Goal: Transaction & Acquisition: Subscribe to service/newsletter

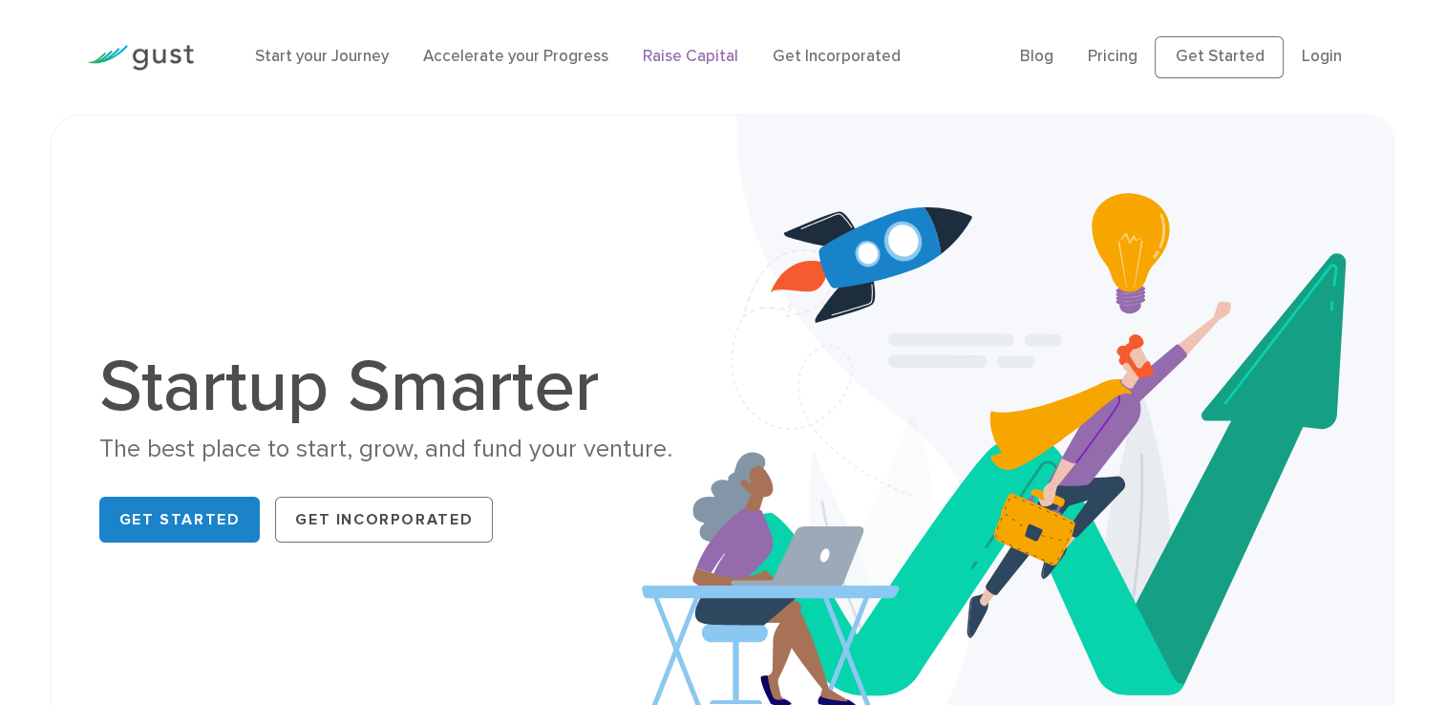
click at [683, 55] on link "Raise Capital" at bounding box center [690, 56] width 95 height 19
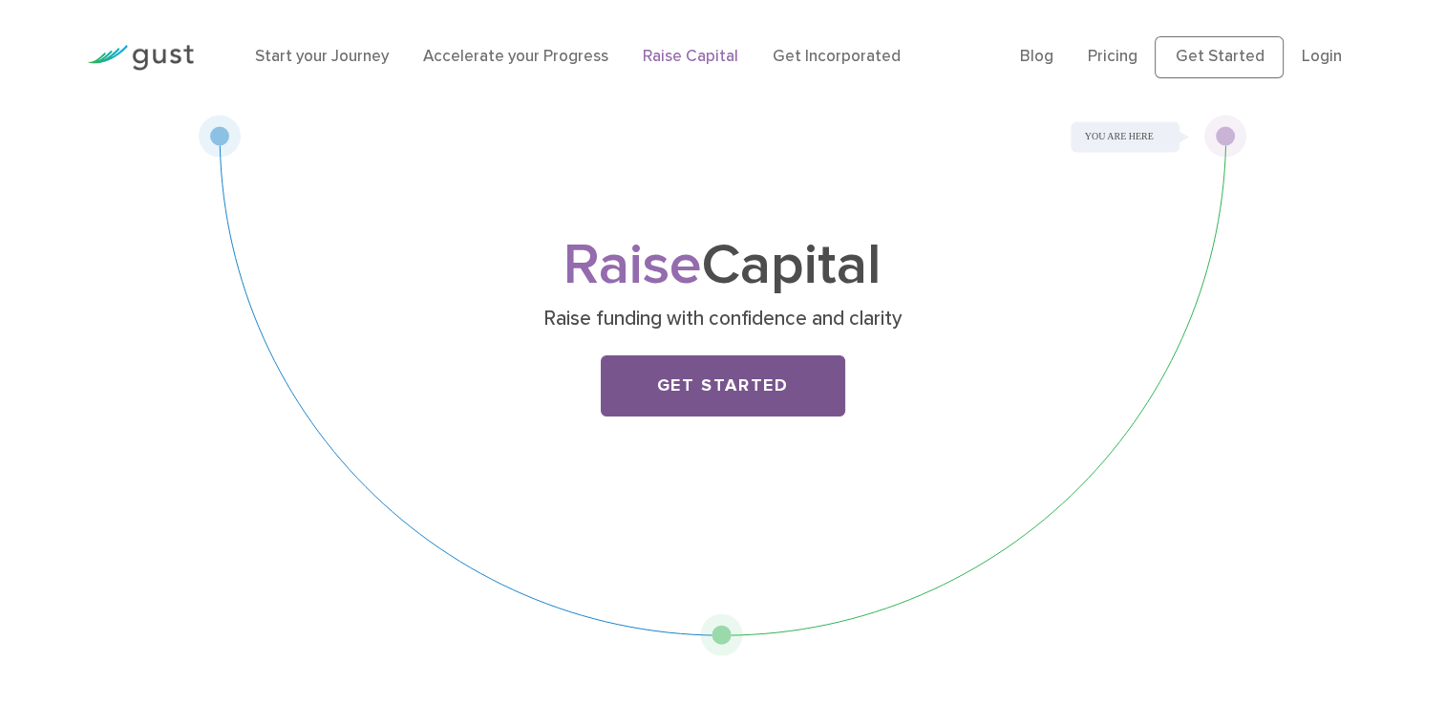
click at [699, 392] on link "Get Started" at bounding box center [723, 385] width 244 height 61
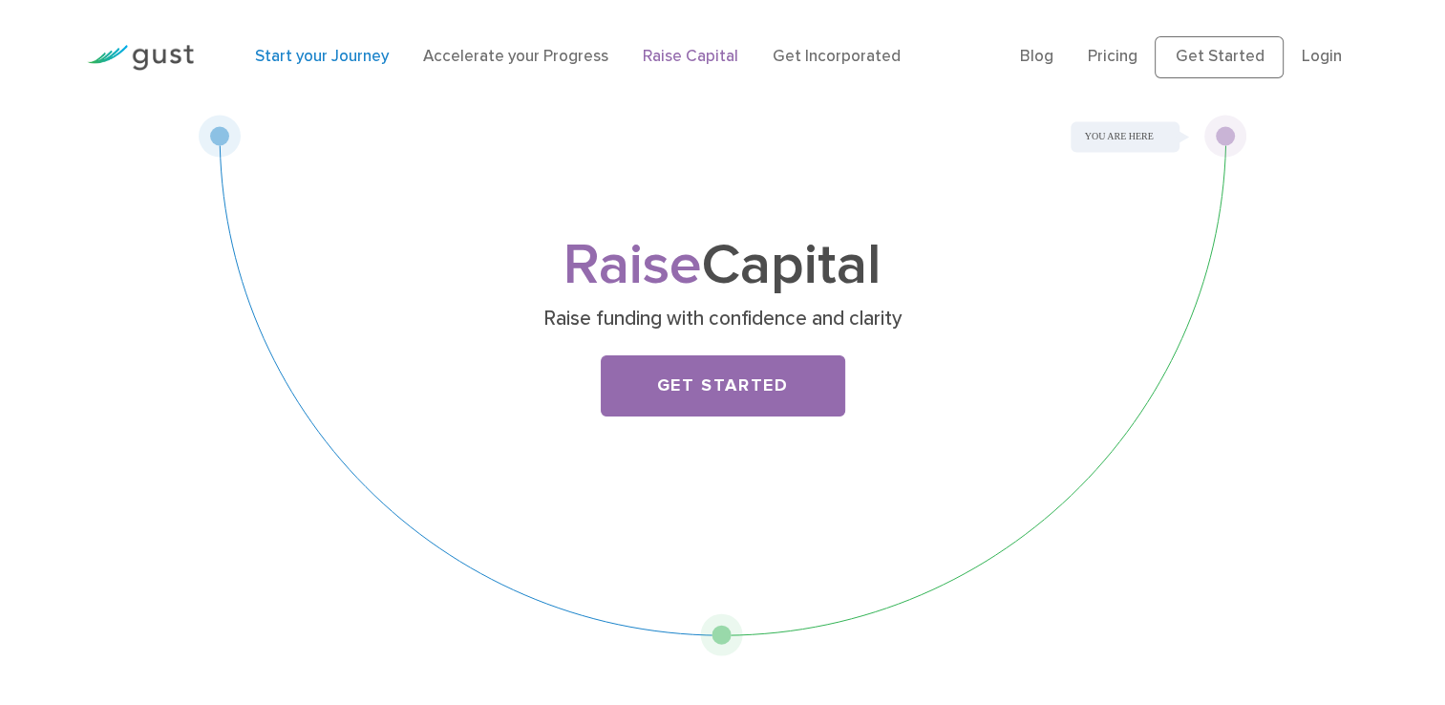
click at [283, 61] on link "Start your Journey" at bounding box center [322, 56] width 134 height 19
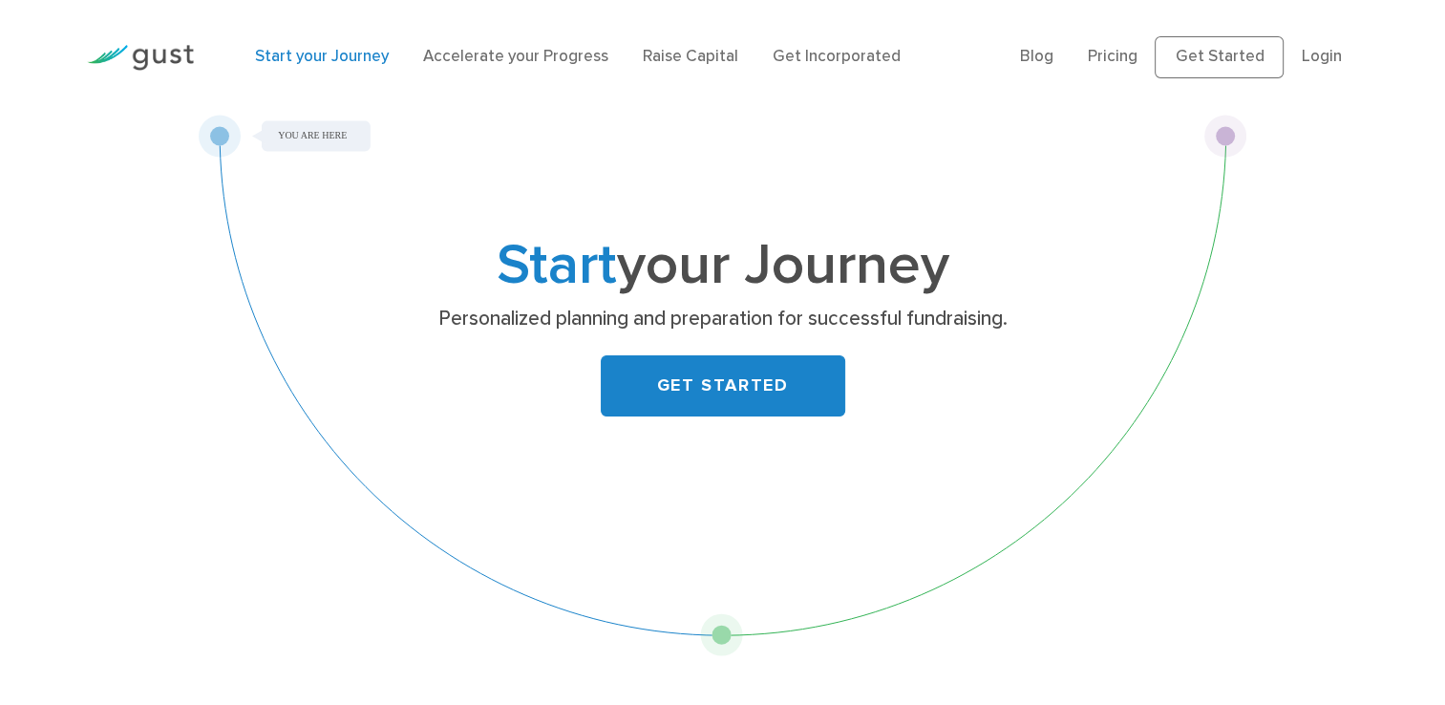
click at [172, 59] on img at bounding box center [140, 58] width 107 height 26
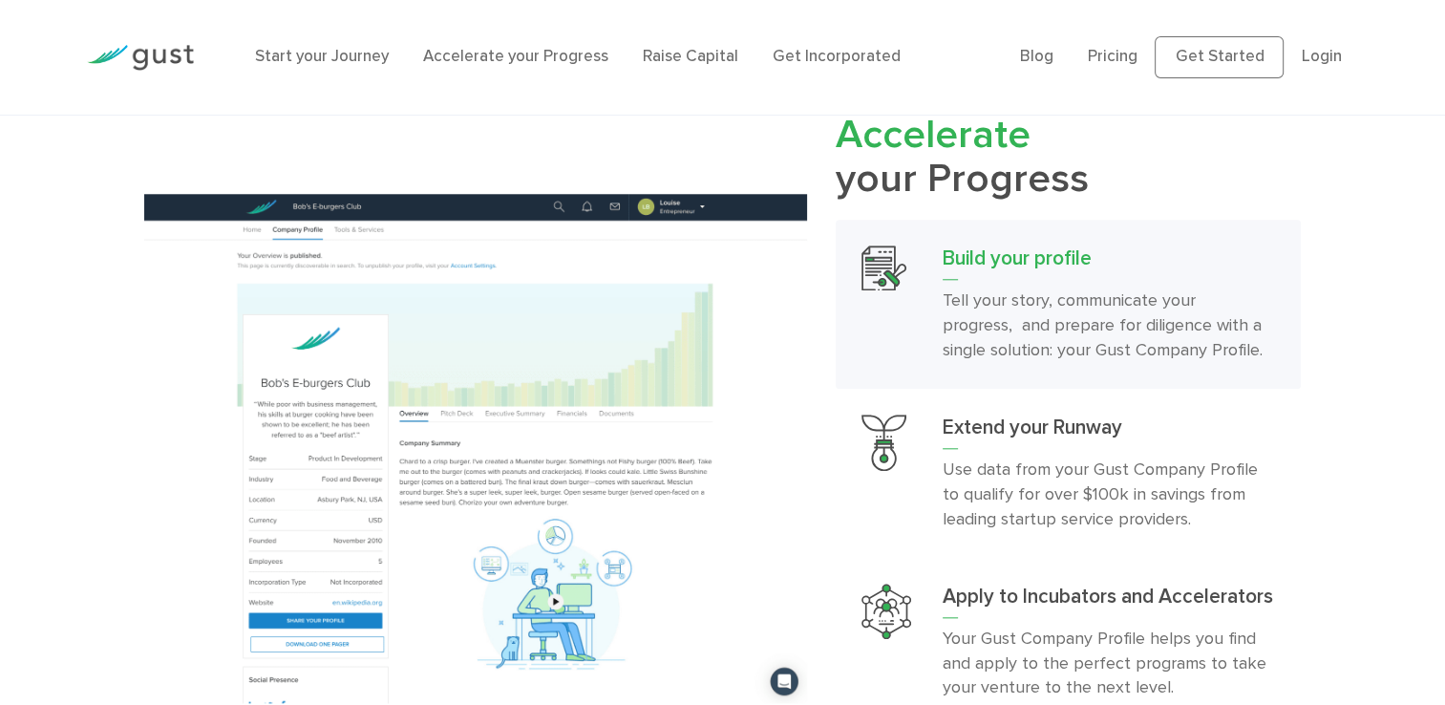
scroll to position [1897, 0]
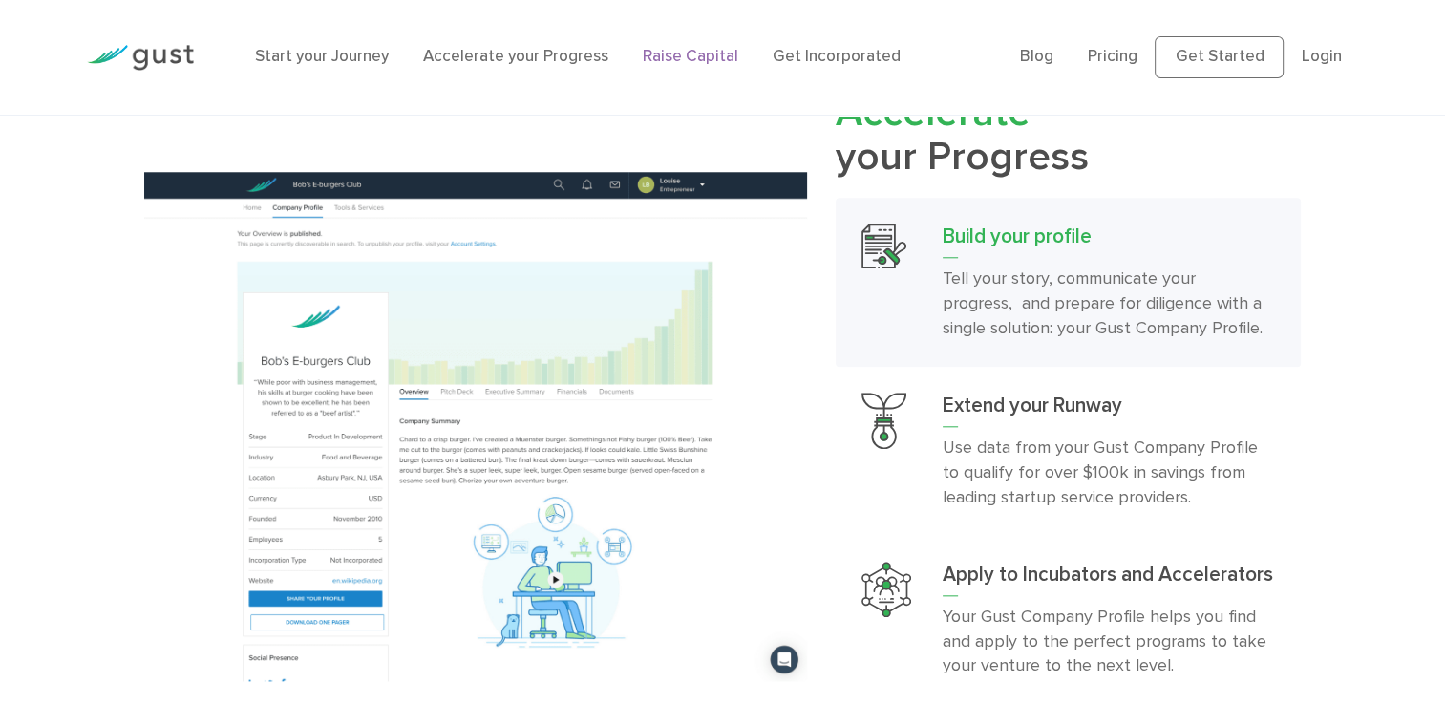
click at [674, 55] on link "Raise Capital" at bounding box center [690, 56] width 95 height 19
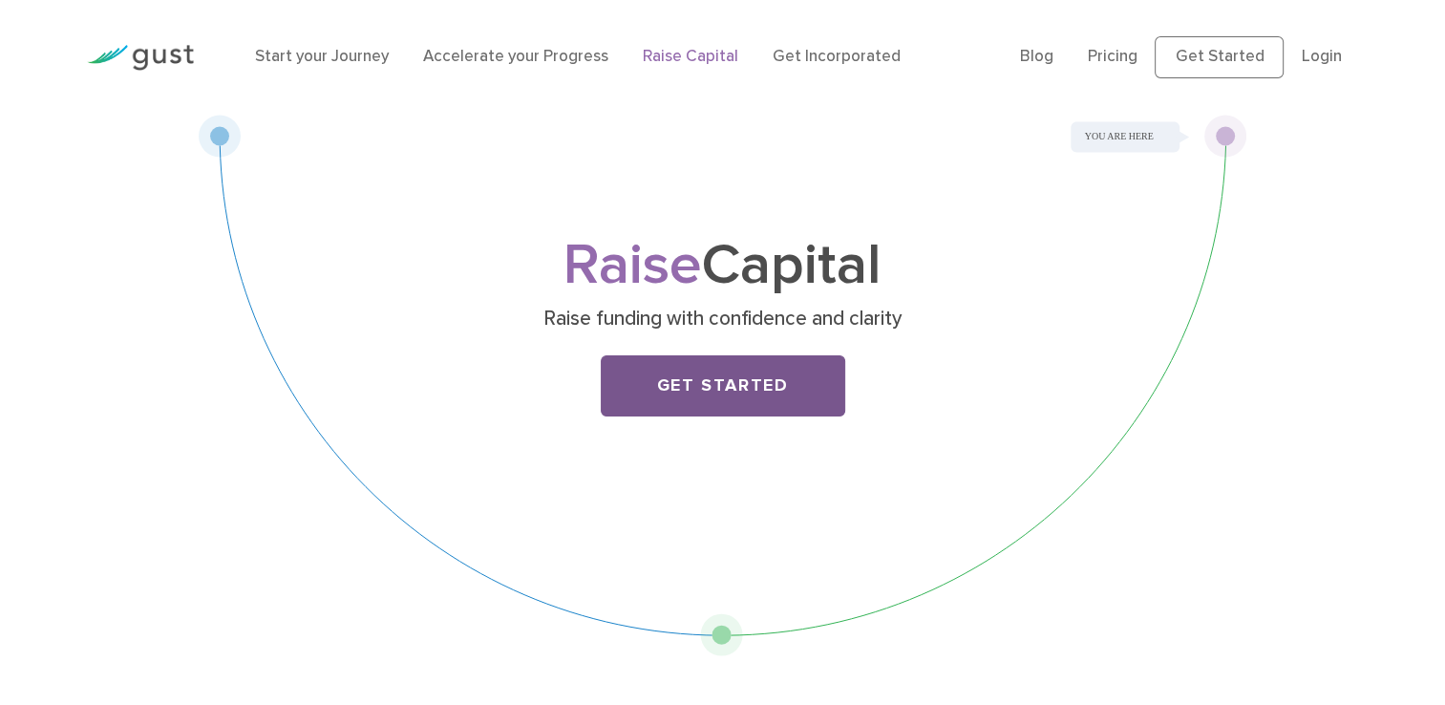
click at [708, 411] on link "Get Started" at bounding box center [723, 385] width 244 height 61
